Goal: Task Accomplishment & Management: Manage account settings

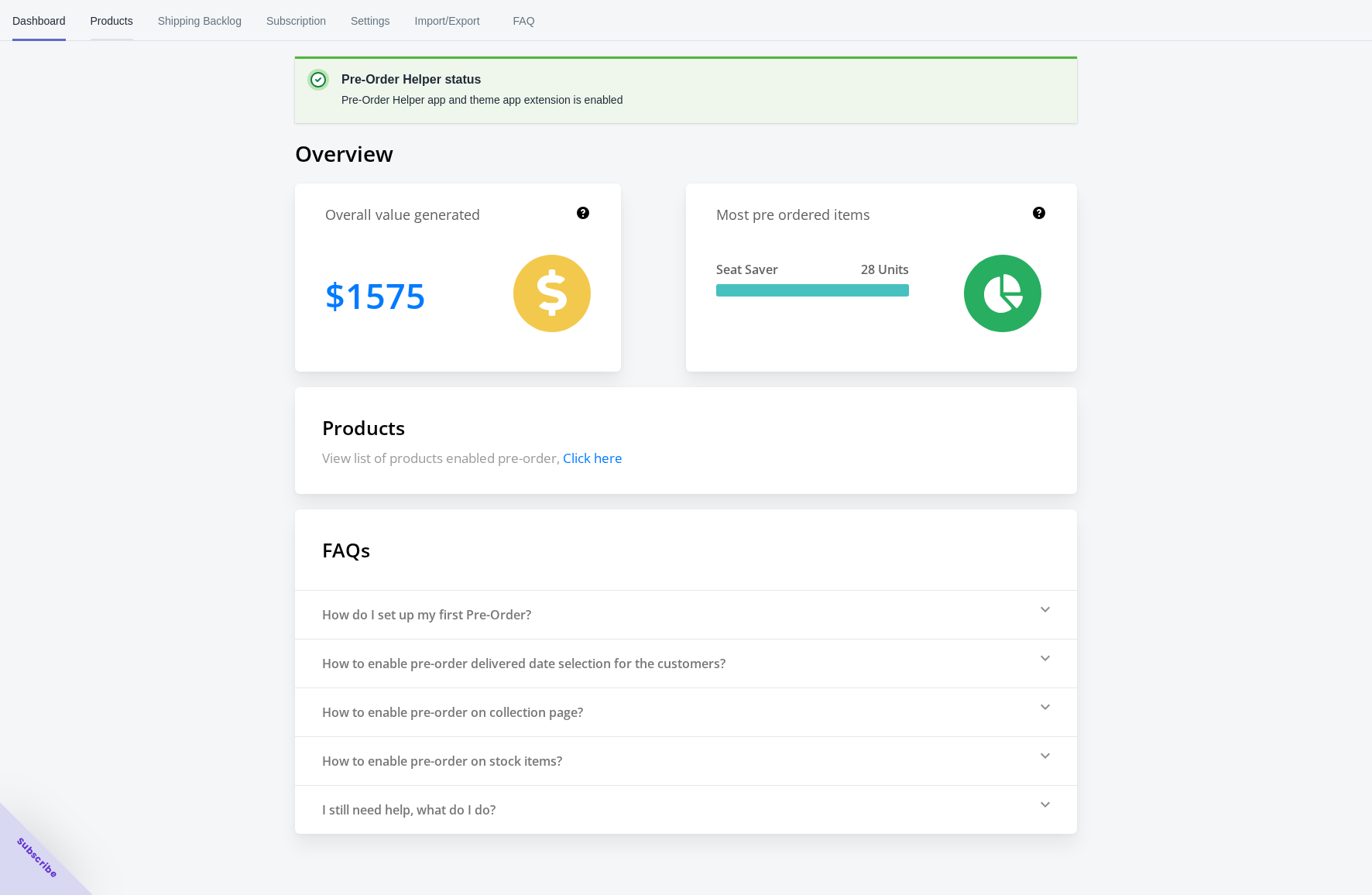
click at [127, 22] on span "Products" at bounding box center [113, 21] width 43 height 40
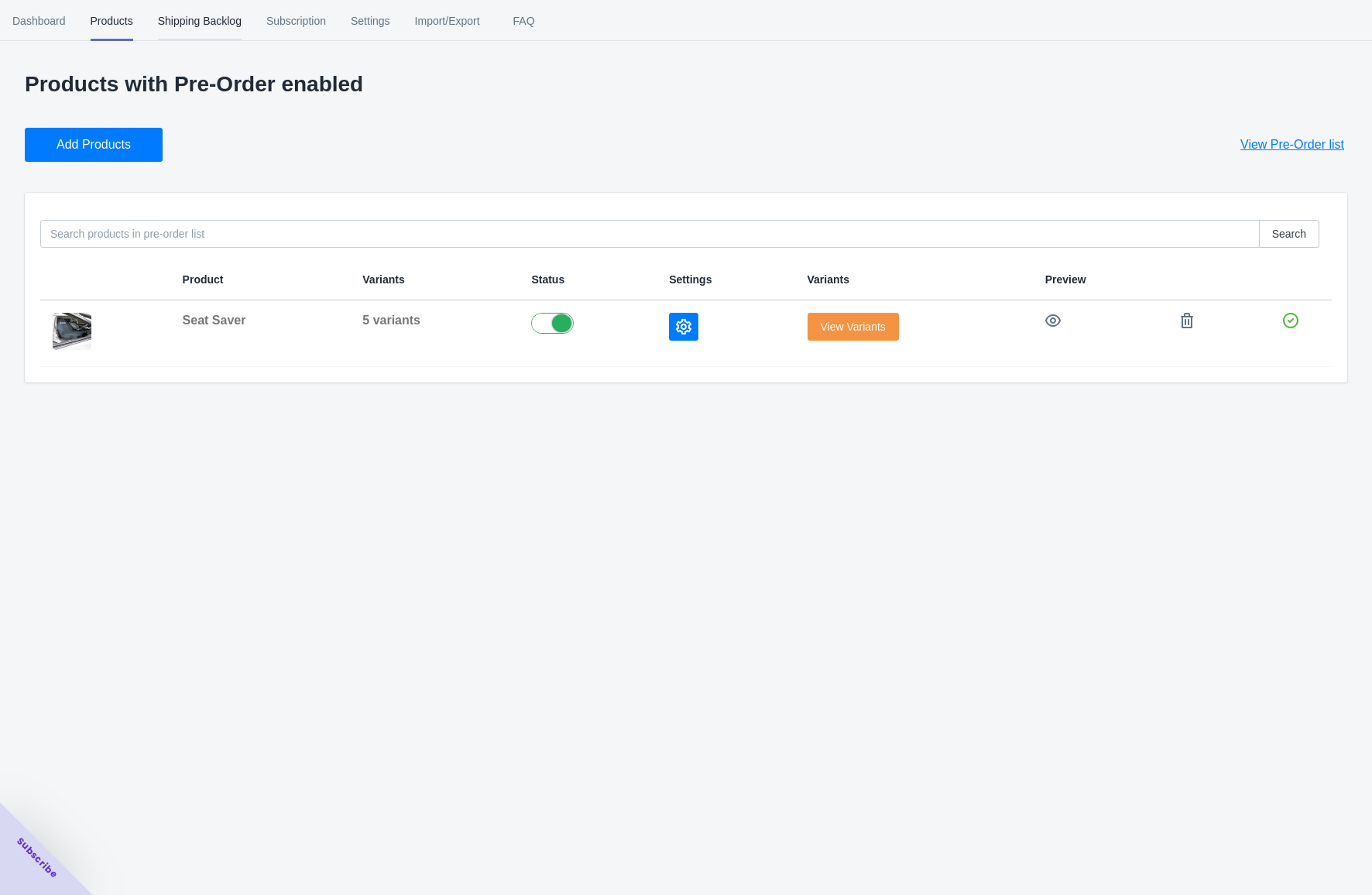
click at [190, 19] on span "Shipping Backlog" at bounding box center [199, 21] width 83 height 40
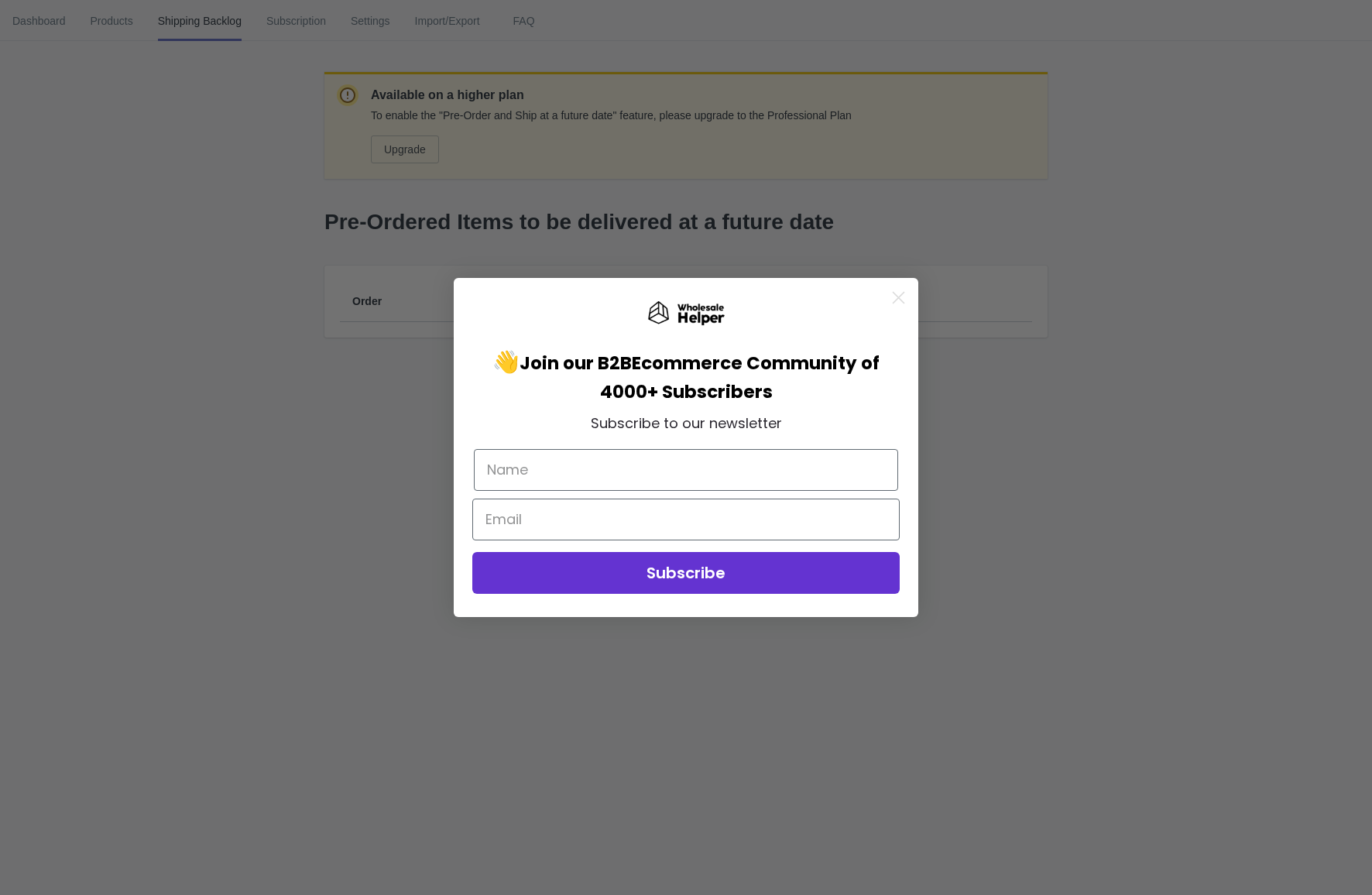
click at [106, 22] on body "294yg1-c4.myshopify.com 1 1 Skip to content Dashboard Products Shipping Backlog…" at bounding box center [686, 447] width 1372 height 895
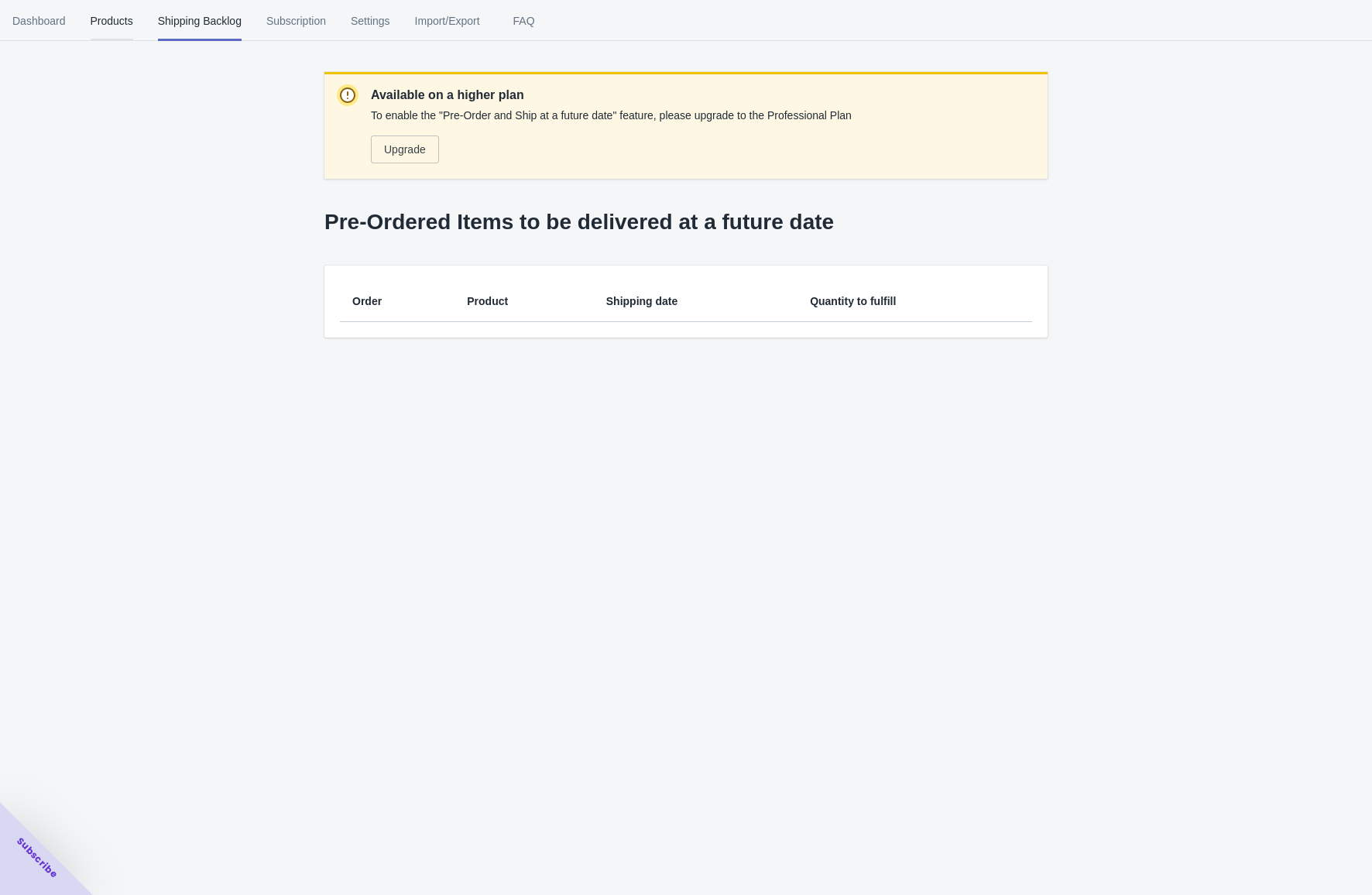
click at [117, 22] on span "Products" at bounding box center [113, 21] width 43 height 40
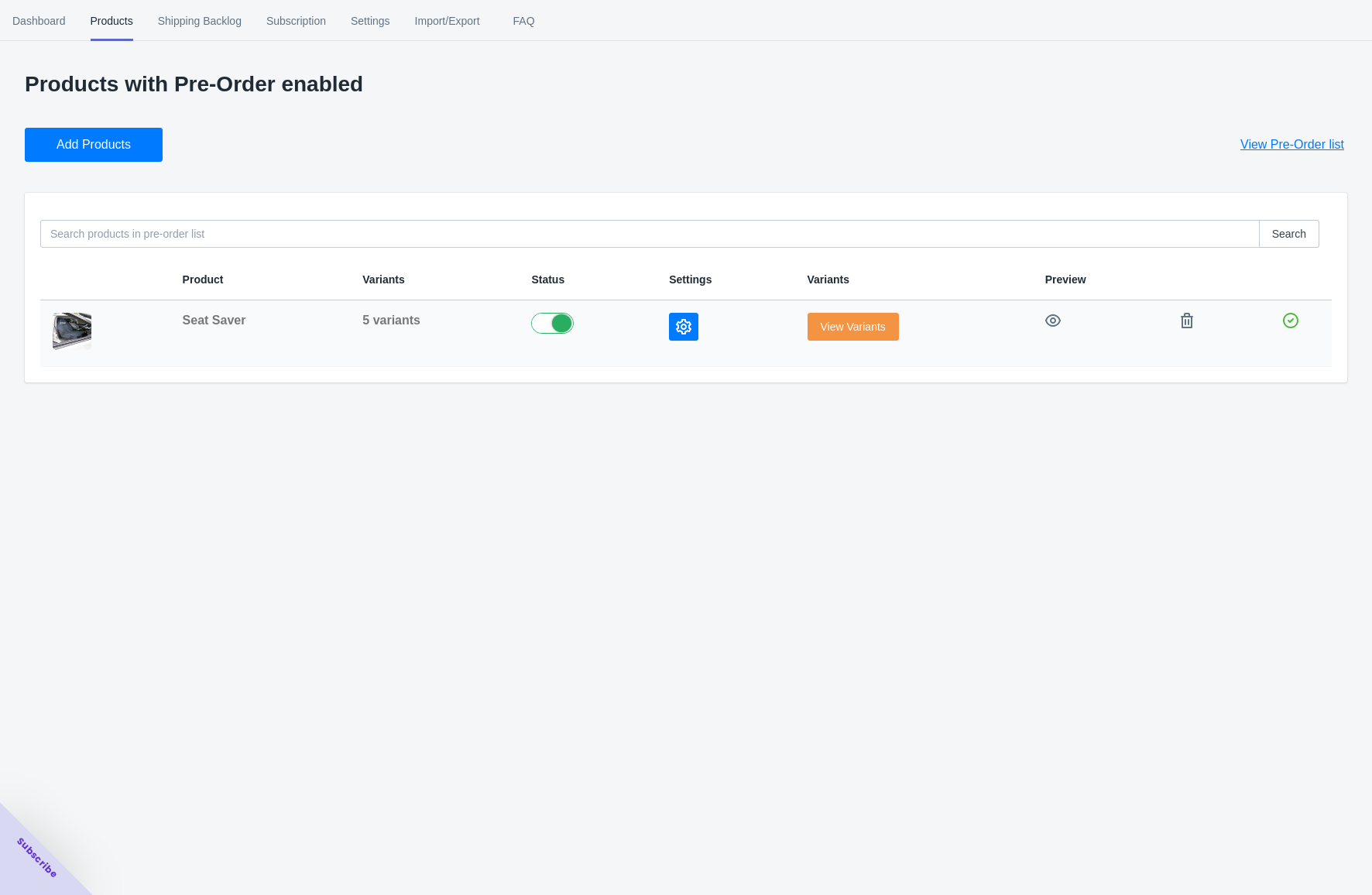
click at [548, 325] on label at bounding box center [588, 322] width 114 height 19
checkbox input "false"
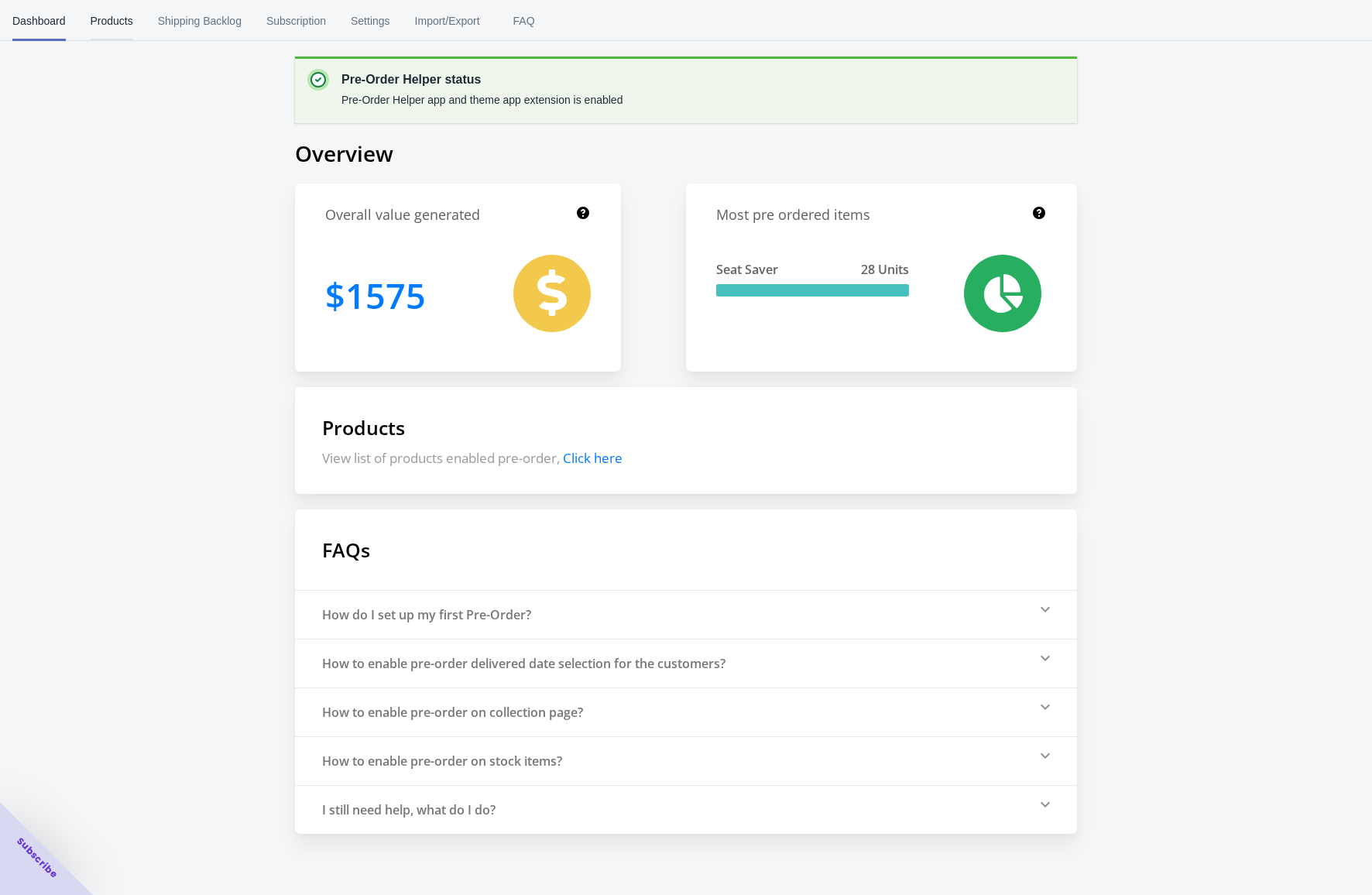
click at [102, 17] on span "Products" at bounding box center [113, 21] width 43 height 40
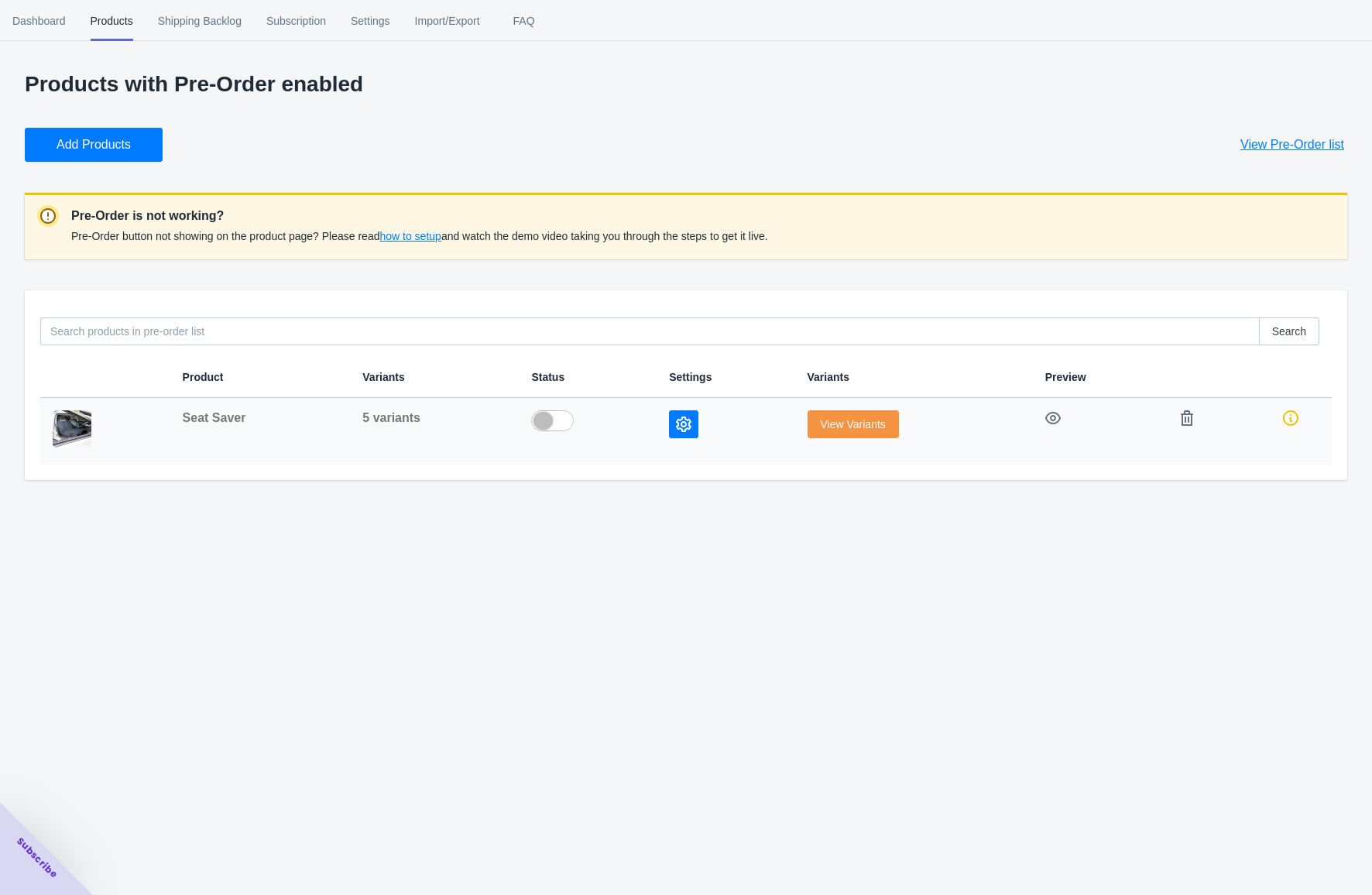
click at [539, 422] on label at bounding box center [588, 419] width 114 height 19
checkbox input "true"
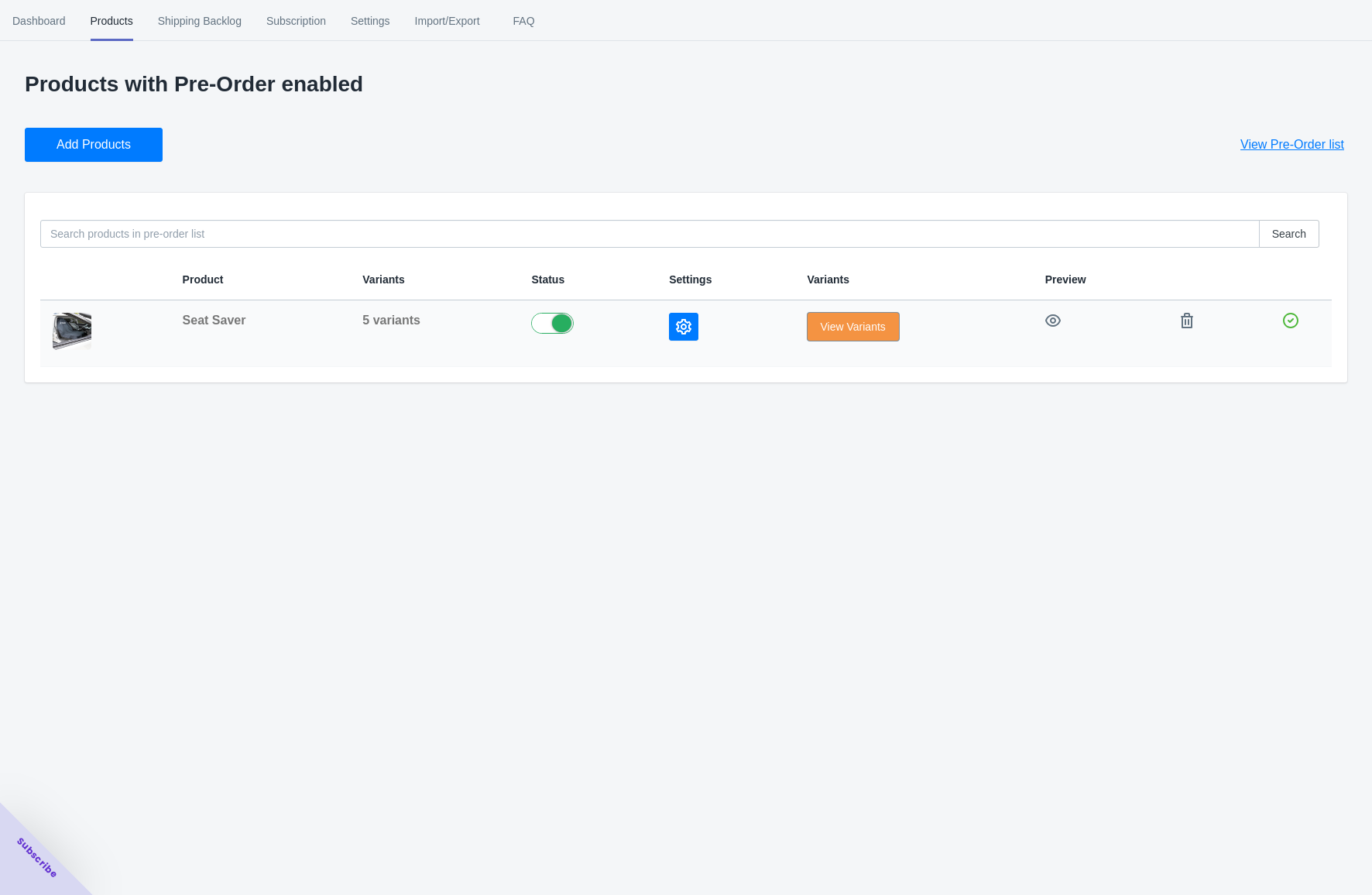
click at [851, 338] on button "View Variants" at bounding box center [852, 327] width 91 height 27
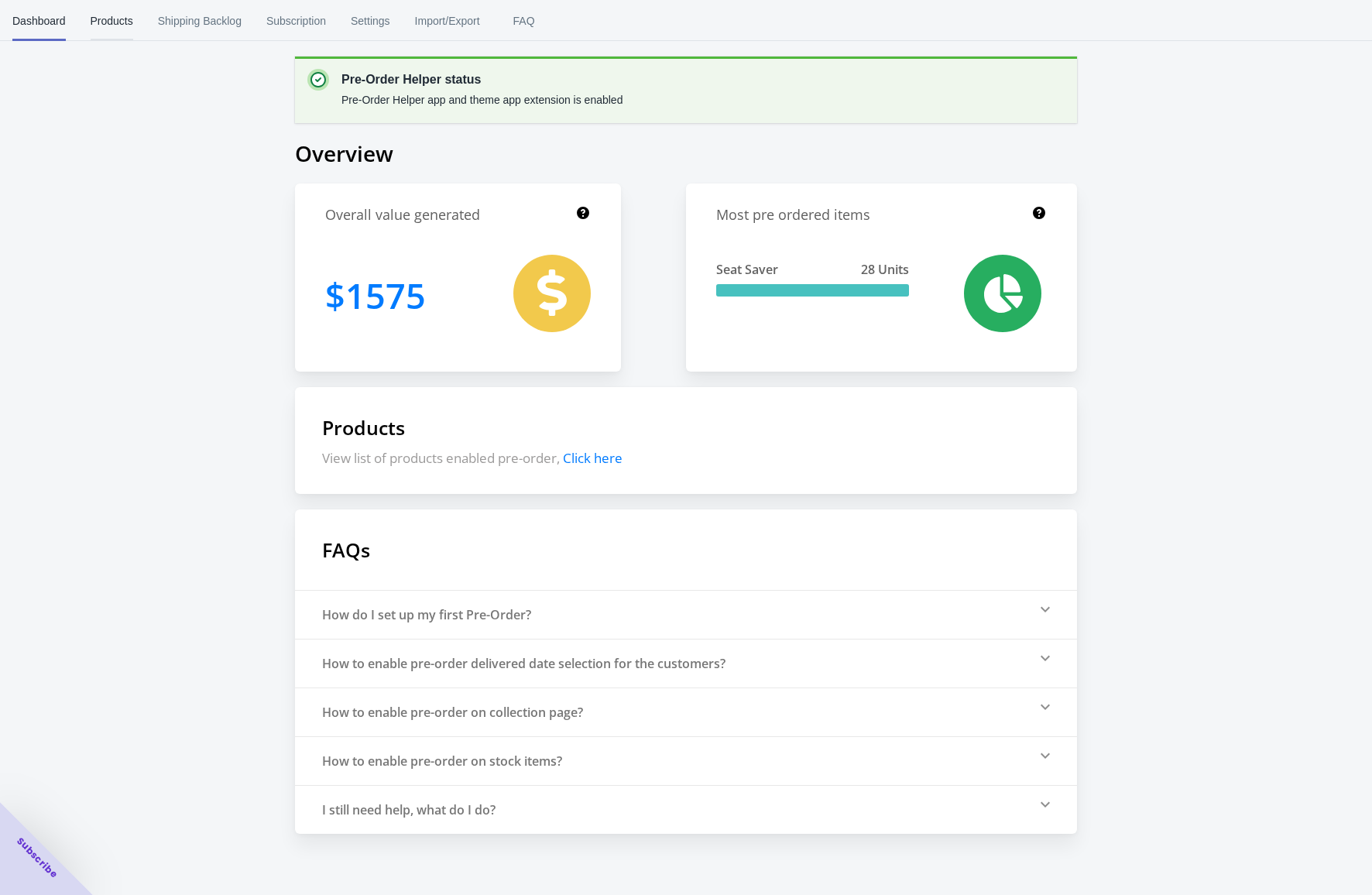
click at [117, 17] on span "Products" at bounding box center [113, 21] width 43 height 40
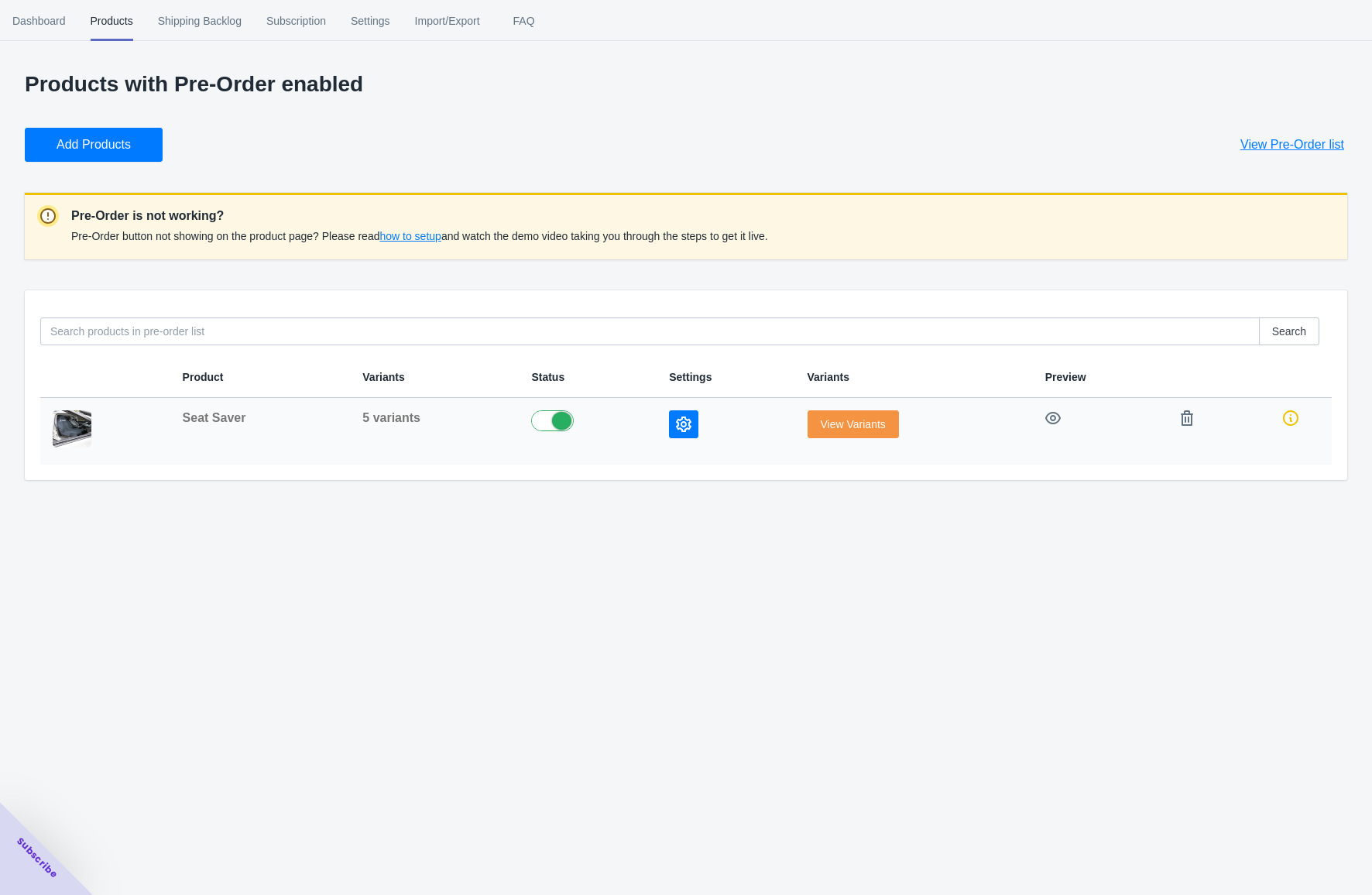
click at [556, 420] on label at bounding box center [588, 419] width 114 height 19
checkbox input "false"
